Goal: Transaction & Acquisition: Subscribe to service/newsletter

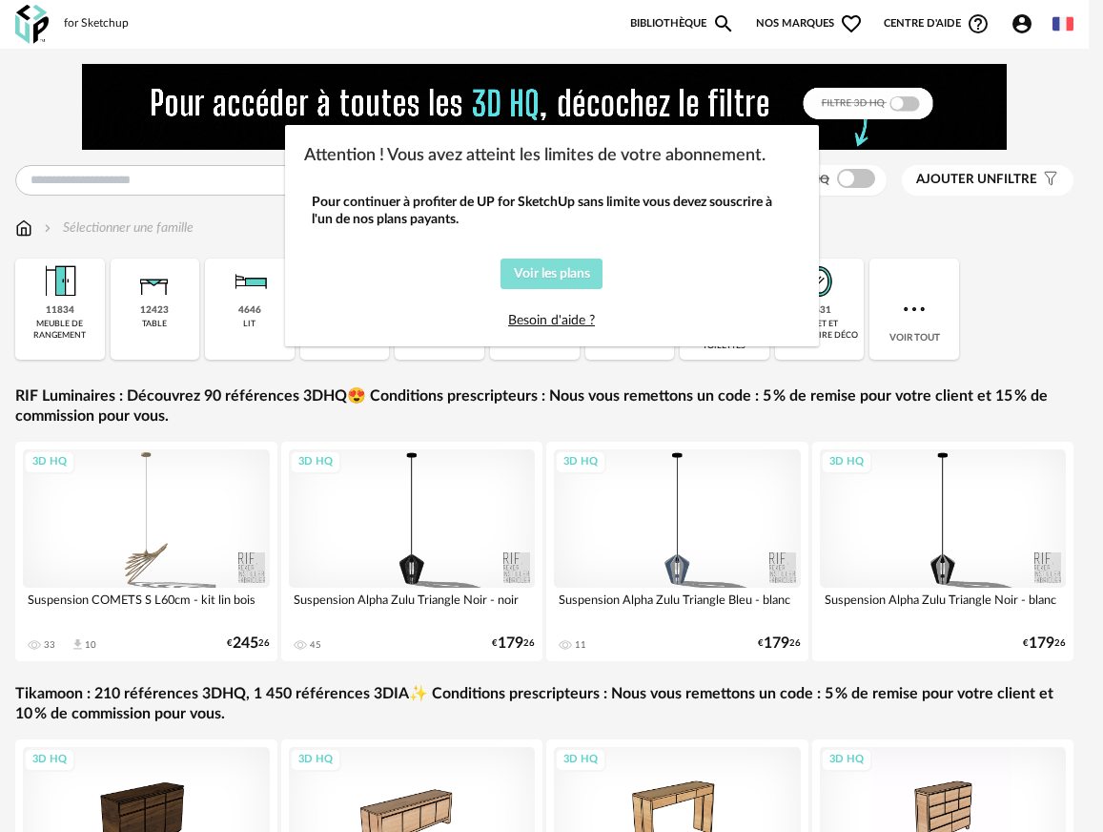
click at [573, 273] on span "Voir les plans" at bounding box center [552, 273] width 76 height 13
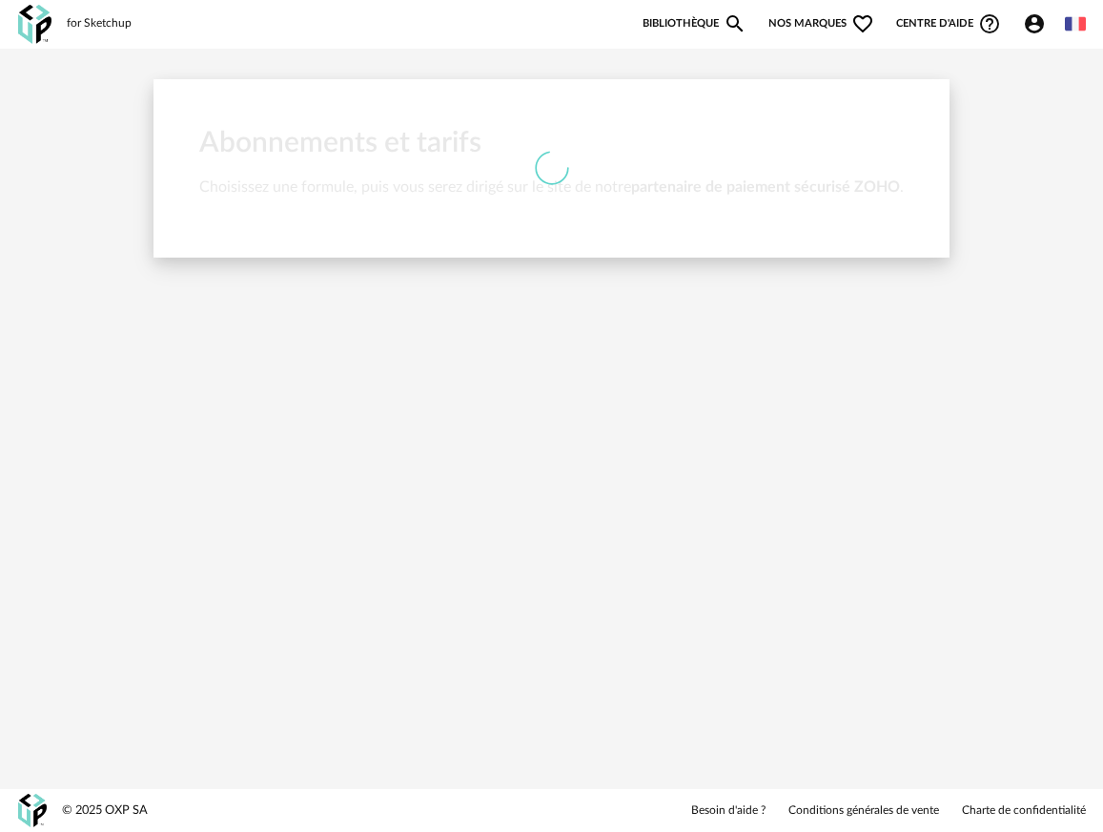
click at [506, 206] on div at bounding box center [552, 168] width 796 height 179
drag, startPoint x: 288, startPoint y: 36, endPoint x: 356, endPoint y: 73, distance: 77.2
click at [353, 74] on div "for Sketchup Nouvelle shopping list Mettre à jour ma Shopping List Refresh icon…" at bounding box center [551, 416] width 1103 height 832
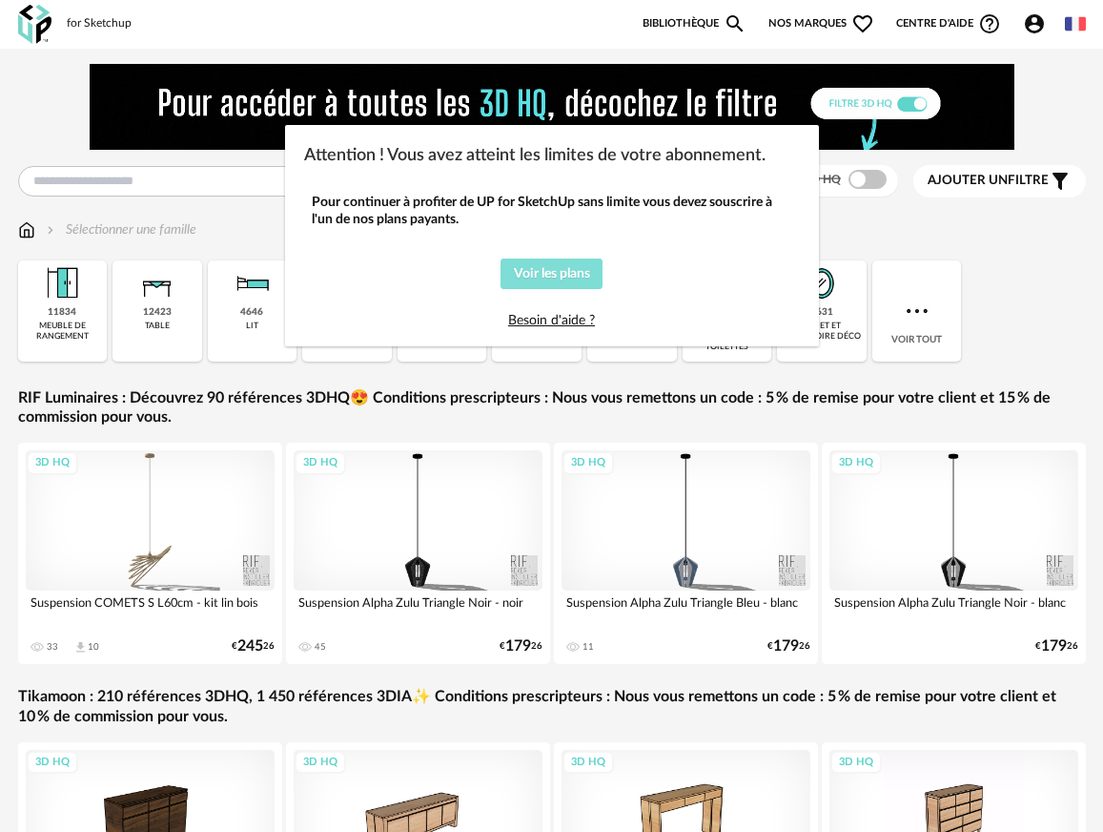
click at [559, 278] on span "Voir les plans" at bounding box center [552, 273] width 76 height 13
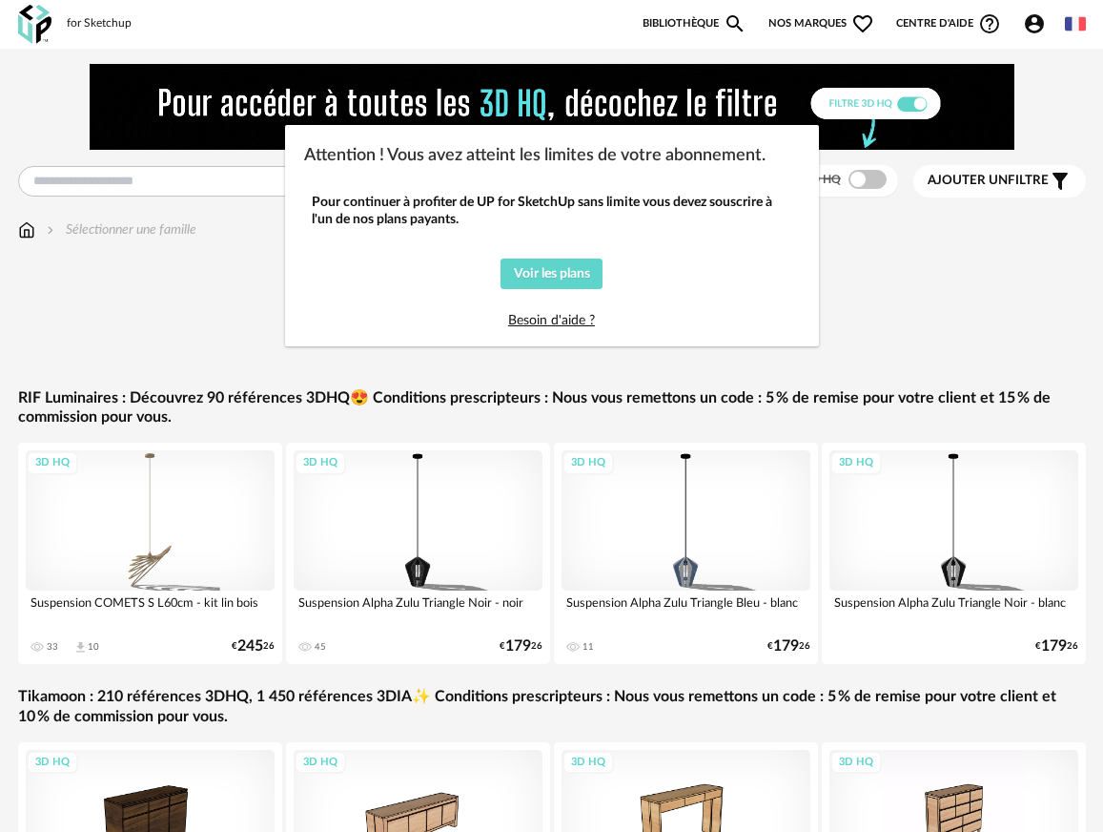
drag, startPoint x: 345, startPoint y: 37, endPoint x: 391, endPoint y: 58, distance: 50.3
click at [393, 61] on div "Attention ! Vous avez atteint les limites de votre abonnement. Pour continuer à…" at bounding box center [551, 416] width 1103 height 832
